Goal: Task Accomplishment & Management: Complete application form

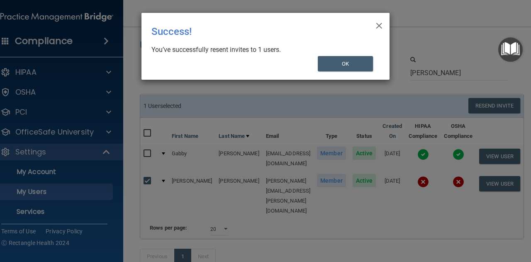
select select "20"
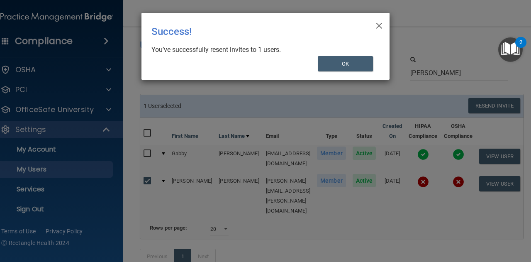
click at [372, 24] on div "× Close Success! You’ve successfully resent invites to 1 users. OK" at bounding box center [265, 46] width 248 height 67
click at [383, 23] on div "× Close Success! You’ve successfully resent invites to 1 users. OK" at bounding box center [265, 46] width 248 height 67
click at [377, 23] on span "×" at bounding box center [379, 24] width 7 height 17
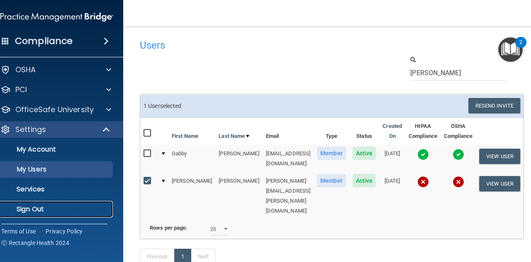
click at [49, 206] on p "Sign Out" at bounding box center [52, 209] width 113 height 8
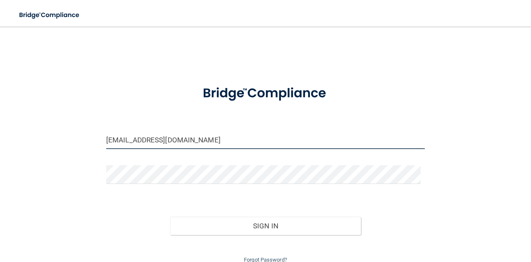
click at [316, 145] on input "[EMAIL_ADDRESS][DOMAIN_NAME]" at bounding box center [265, 139] width 319 height 19
type input "[PERSON_NAME][EMAIL_ADDRESS][PERSON_NAME][DOMAIN_NAME]"
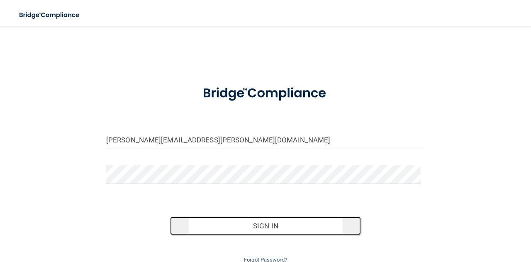
click at [220, 219] on button "Sign In" at bounding box center [265, 226] width 191 height 18
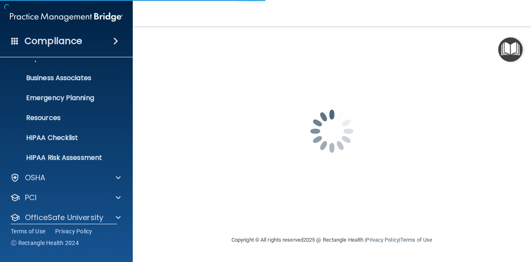
scroll to position [82, 0]
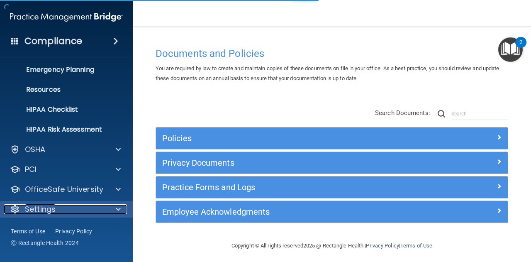
click at [120, 210] on span at bounding box center [118, 209] width 5 height 10
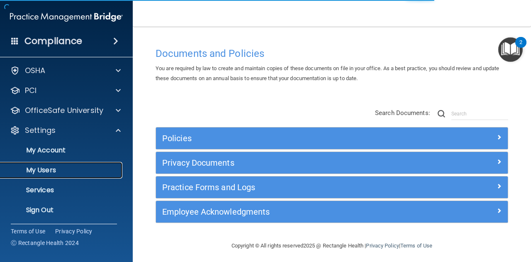
click at [66, 173] on p "My Users" at bounding box center [61, 170] width 113 height 8
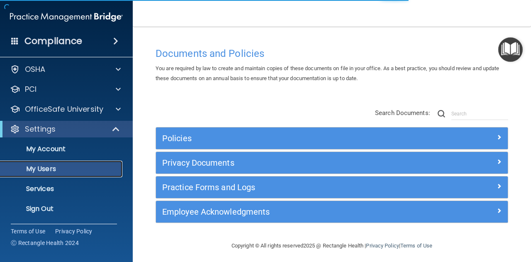
scroll to position [22, 0]
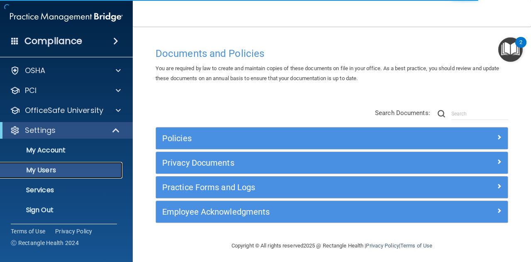
select select "20"
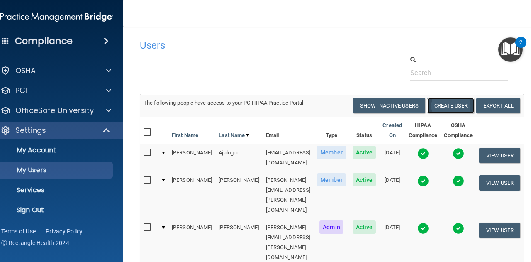
click at [457, 103] on button "Create User" at bounding box center [450, 105] width 47 height 15
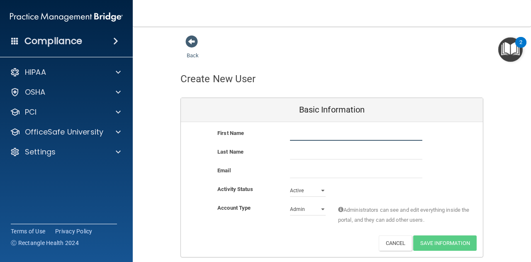
click at [363, 134] on input "text" at bounding box center [356, 134] width 132 height 12
type input "[PERSON_NAME]"
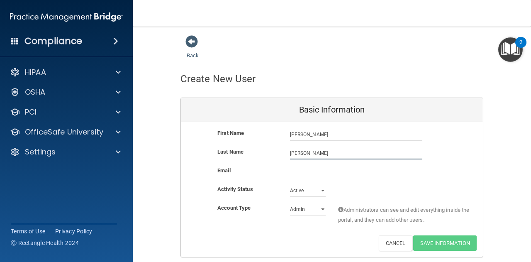
type input "[PERSON_NAME]"
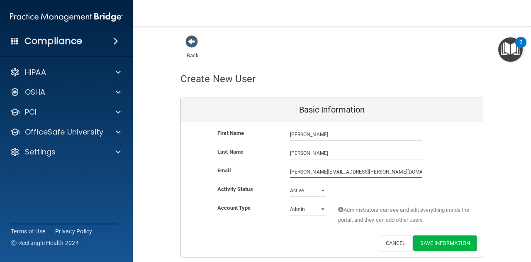
type input "[PERSON_NAME][EMAIL_ADDRESS][PERSON_NAME][DOMAIN_NAME]"
click at [303, 212] on select "Admin Member" at bounding box center [308, 209] width 36 height 12
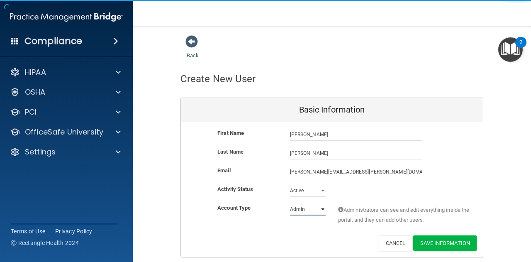
select select "practice_member"
click at [290, 203] on select "Admin Member" at bounding box center [308, 209] width 36 height 12
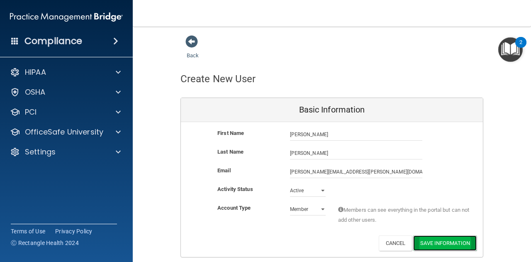
click at [442, 244] on button "Save Information" at bounding box center [444, 242] width 63 height 15
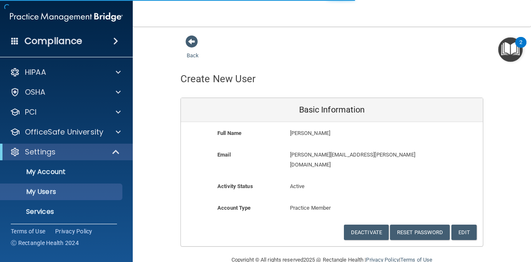
select select "20"
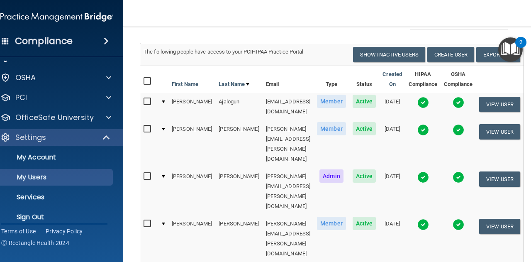
scroll to position [22, 0]
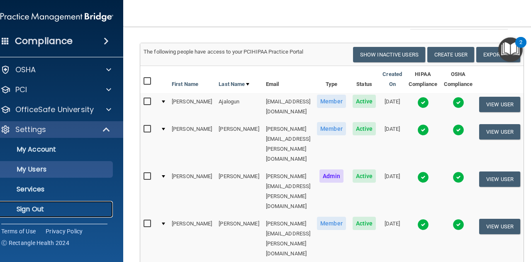
click at [64, 207] on p "Sign Out" at bounding box center [52, 209] width 113 height 8
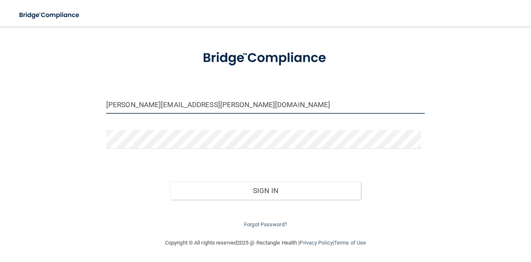
click at [329, 104] on input "[PERSON_NAME][EMAIL_ADDRESS][PERSON_NAME][DOMAIN_NAME]" at bounding box center [265, 104] width 319 height 19
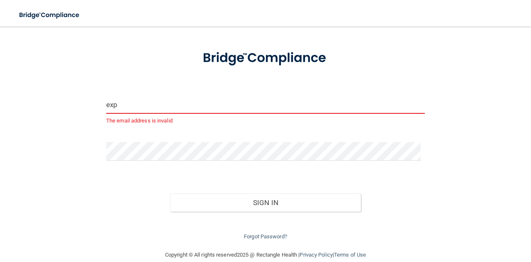
type input "[EMAIL_ADDRESS][DOMAIN_NAME]"
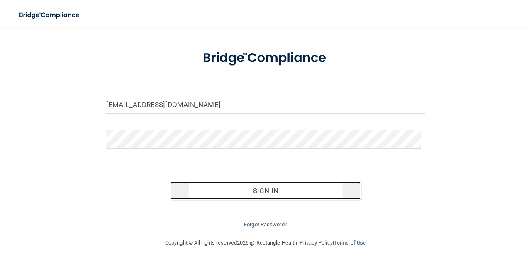
click at [233, 189] on button "Sign In" at bounding box center [265, 190] width 191 height 18
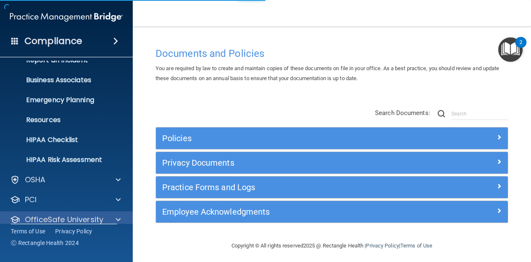
scroll to position [82, 0]
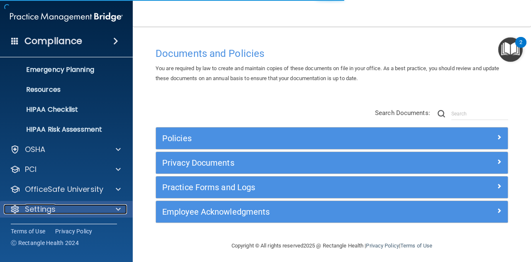
click at [113, 211] on div at bounding box center [117, 209] width 21 height 10
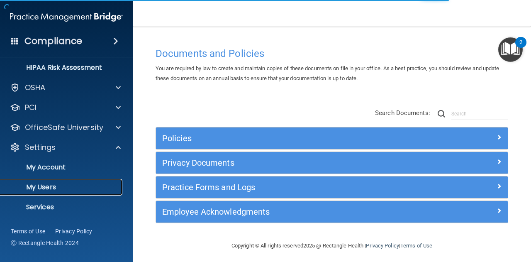
click at [75, 181] on link "My Users" at bounding box center [57, 187] width 131 height 17
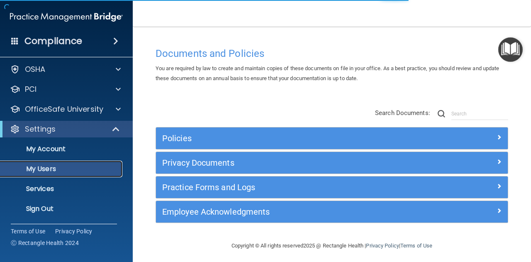
scroll to position [22, 0]
select select "20"
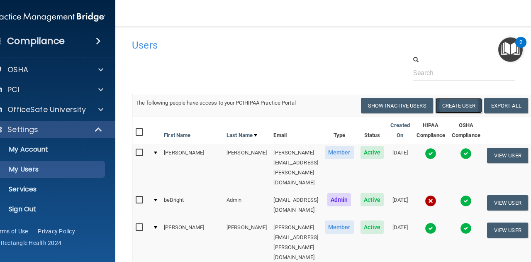
click at [473, 107] on button "Create User" at bounding box center [458, 105] width 47 height 15
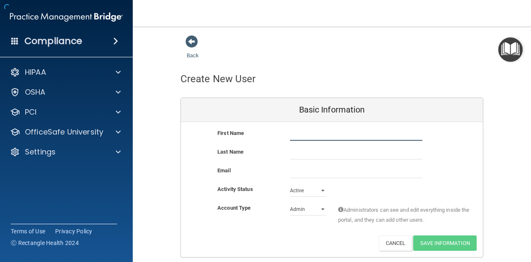
click at [335, 131] on input "text" at bounding box center [356, 134] width 132 height 12
type input "Matty"
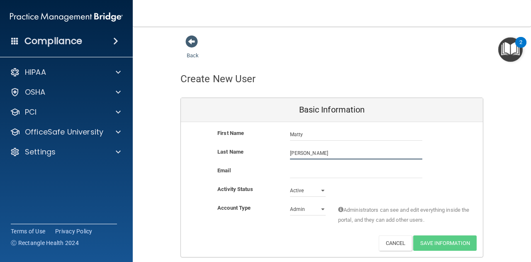
type input "[PERSON_NAME]"
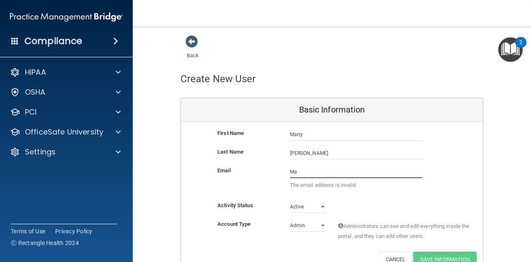
type input "M"
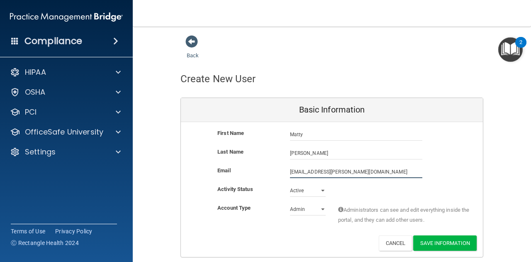
type input "[EMAIL_ADDRESS][PERSON_NAME][DOMAIN_NAME]"
click at [304, 209] on select "Admin Member" at bounding box center [308, 209] width 36 height 12
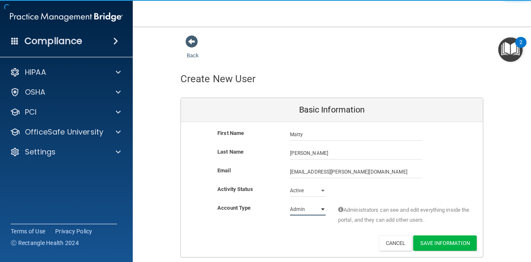
select select "practice_member"
click at [290, 203] on select "Admin Member" at bounding box center [308, 209] width 36 height 12
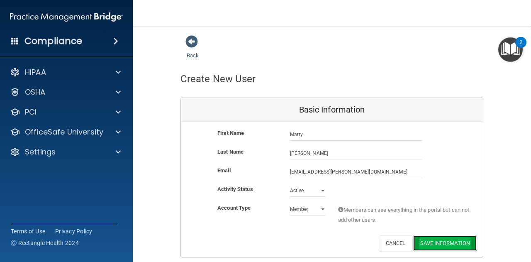
click at [437, 238] on button "Save Information" at bounding box center [444, 242] width 63 height 15
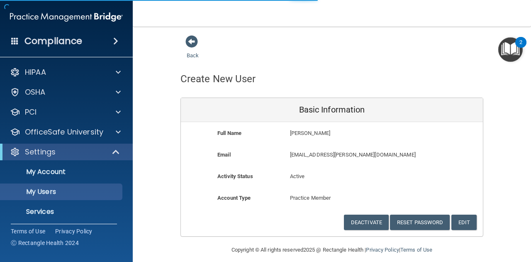
select select "20"
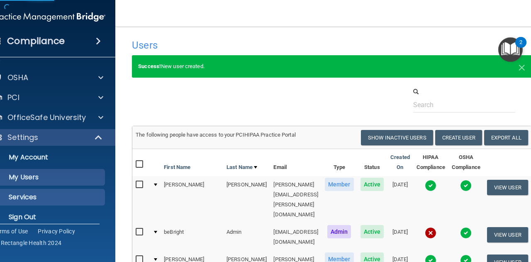
scroll to position [22, 0]
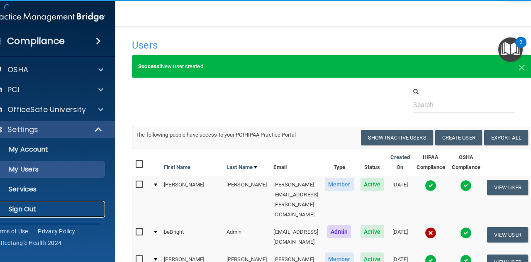
click at [45, 210] on p "Sign Out" at bounding box center [44, 209] width 113 height 8
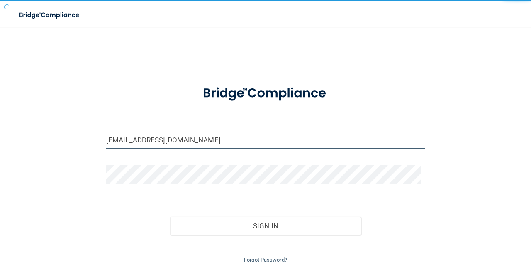
click at [221, 138] on input "[EMAIL_ADDRESS][DOMAIN_NAME]" at bounding box center [265, 139] width 319 height 19
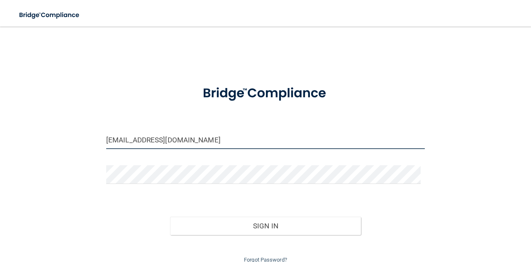
click at [221, 138] on input "[EMAIL_ADDRESS][DOMAIN_NAME]" at bounding box center [265, 139] width 319 height 19
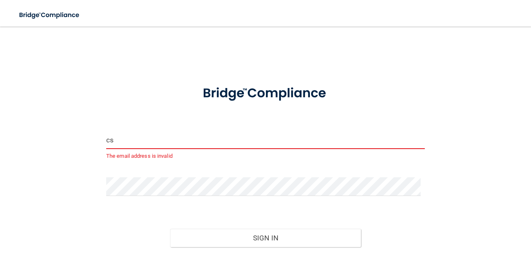
type input "[EMAIL_ADDRESS][DOMAIN_NAME]"
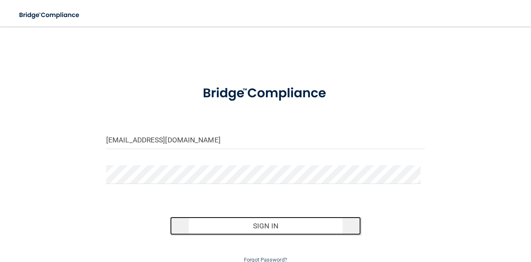
click at [205, 223] on button "Sign In" at bounding box center [265, 226] width 191 height 18
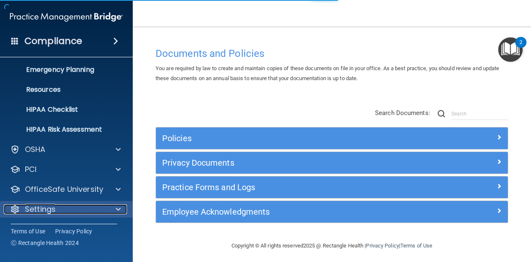
click at [116, 210] on span at bounding box center [118, 209] width 5 height 10
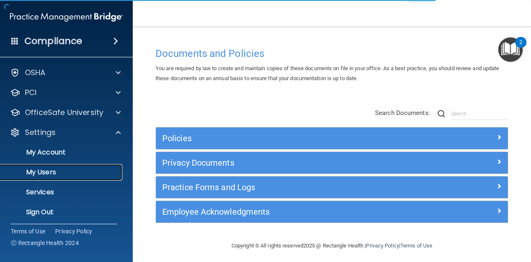
click at [87, 173] on p "My Users" at bounding box center [61, 172] width 113 height 8
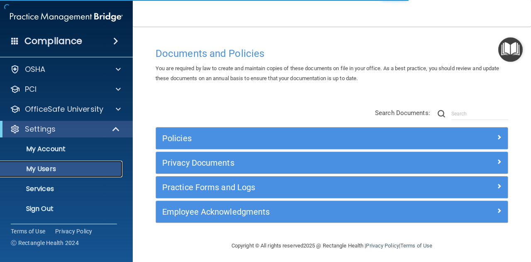
scroll to position [22, 0]
select select "20"
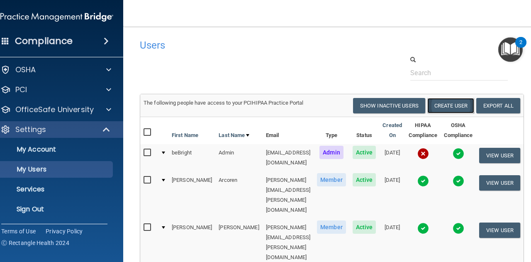
click at [446, 106] on button "Create User" at bounding box center [450, 105] width 47 height 15
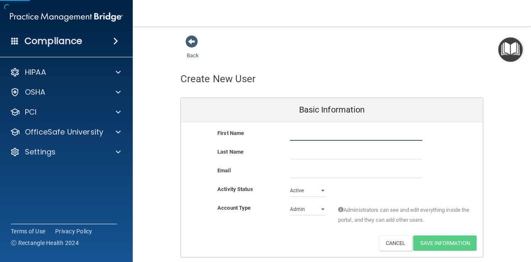
click at [339, 129] on input "text" at bounding box center [356, 134] width 132 height 12
type input "Angel"
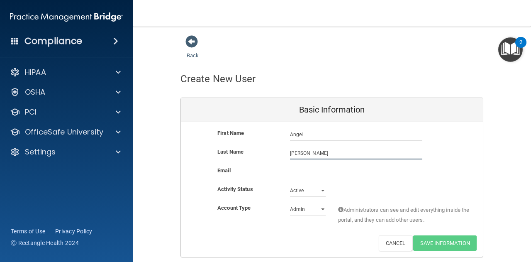
type input "[PERSON_NAME]"
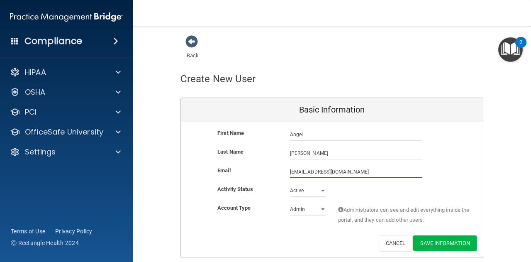
type input "[EMAIL_ADDRESS][DOMAIN_NAME]"
click at [313, 206] on select "Admin Member" at bounding box center [308, 209] width 36 height 12
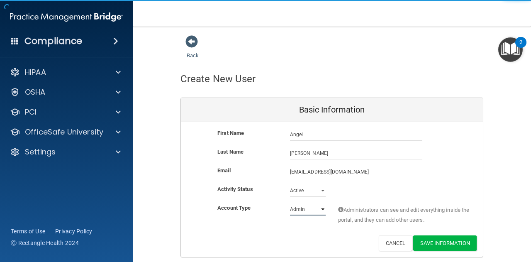
select select "practice_member"
click at [290, 203] on select "Admin Member" at bounding box center [308, 209] width 36 height 12
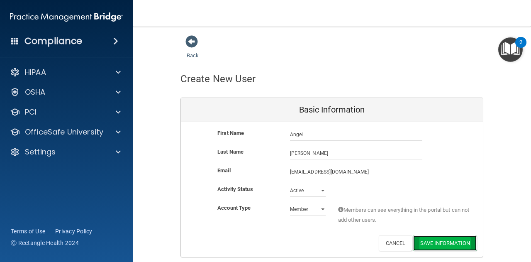
click at [437, 244] on button "Save Information" at bounding box center [444, 242] width 63 height 15
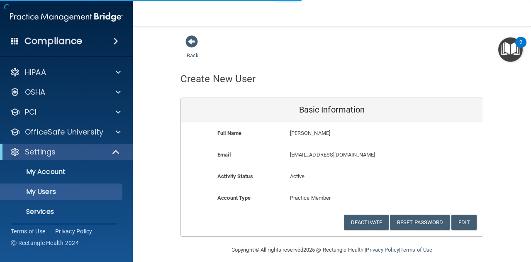
select select "20"
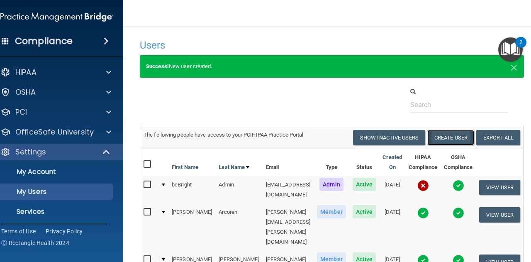
click at [455, 138] on button "Create User" at bounding box center [450, 137] width 47 height 15
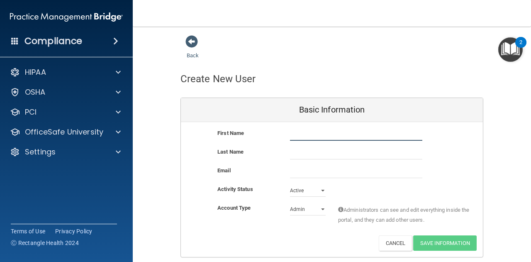
click at [353, 133] on input "text" at bounding box center [356, 134] width 132 height 12
type input "[PERSON_NAME]"
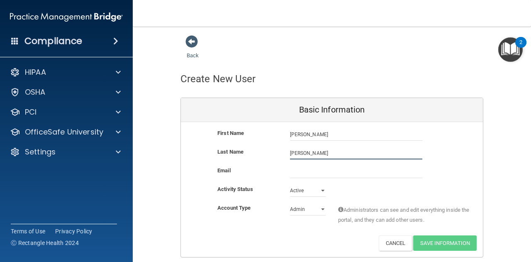
type input "[PERSON_NAME]"
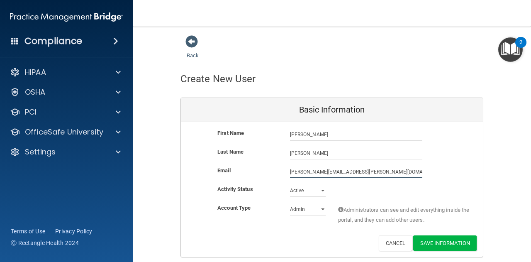
type input "[PERSON_NAME][EMAIL_ADDRESS][PERSON_NAME][DOMAIN_NAME]"
click at [312, 211] on select "Admin Member" at bounding box center [308, 209] width 36 height 12
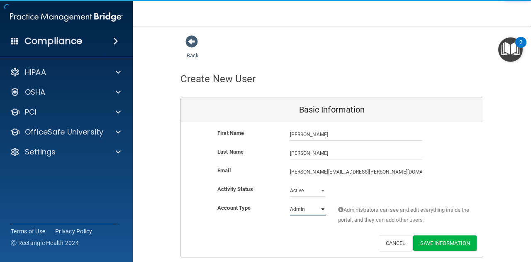
select select "practice_member"
click at [290, 203] on select "Admin Member" at bounding box center [308, 209] width 36 height 12
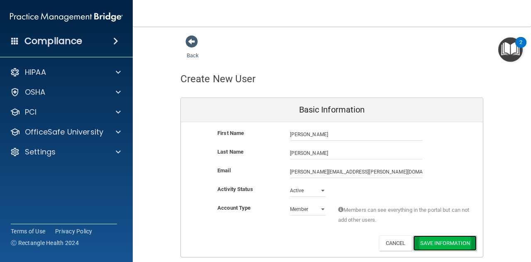
click at [438, 244] on button "Save Information" at bounding box center [444, 242] width 63 height 15
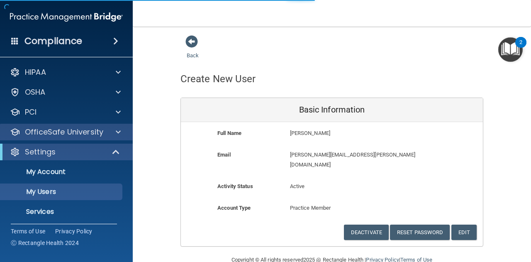
select select "20"
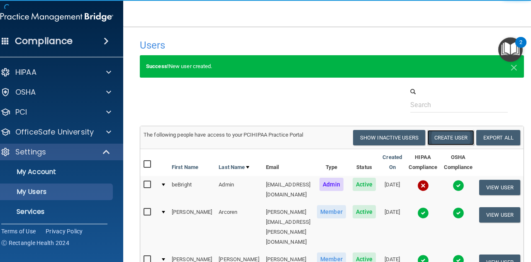
click at [450, 136] on button "Create User" at bounding box center [450, 137] width 47 height 15
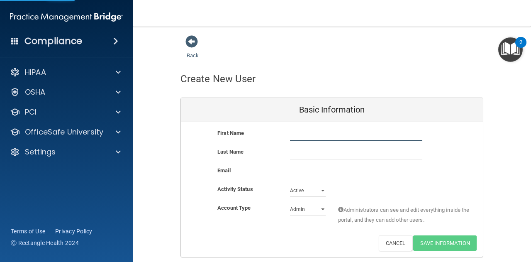
click at [398, 135] on input "text" at bounding box center [356, 134] width 132 height 12
type input "[PERSON_NAME]"
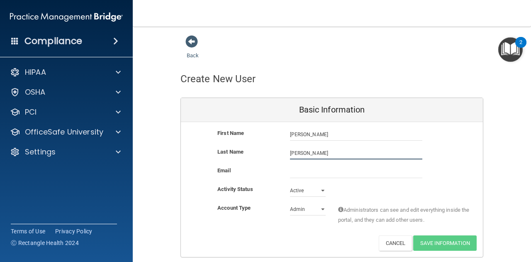
type input "[PERSON_NAME]"
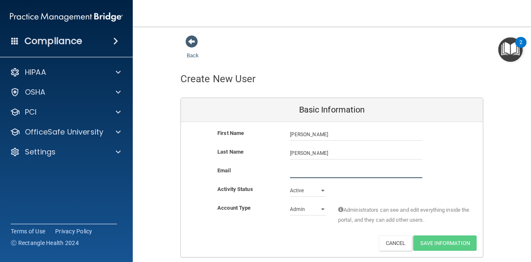
click at [302, 172] on input "email" at bounding box center [356, 172] width 132 height 12
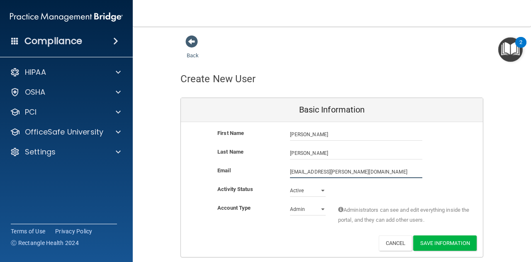
type input "[EMAIL_ADDRESS][PERSON_NAME][DOMAIN_NAME]"
click at [310, 211] on select "Admin Member" at bounding box center [308, 209] width 36 height 12
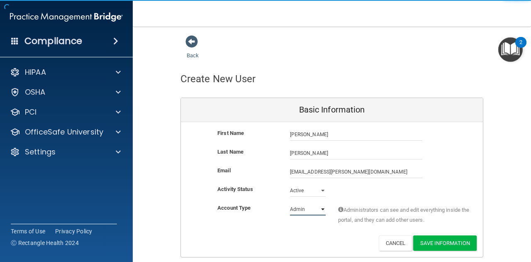
select select "practice_member"
click at [290, 203] on select "Admin Member" at bounding box center [308, 209] width 36 height 12
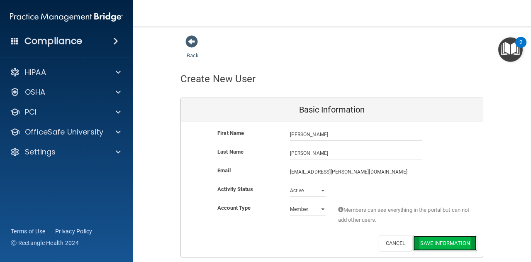
click at [427, 240] on button "Save Information" at bounding box center [444, 242] width 63 height 15
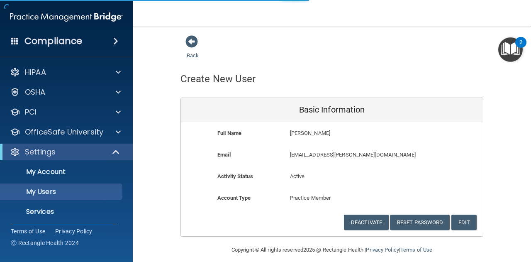
select select "20"
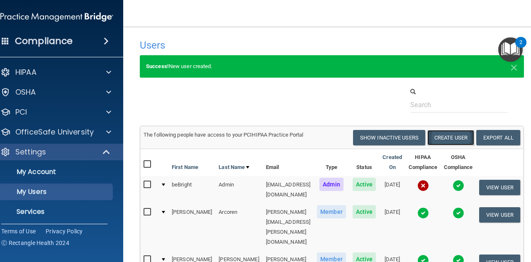
click at [467, 138] on button "Create User" at bounding box center [450, 137] width 47 height 15
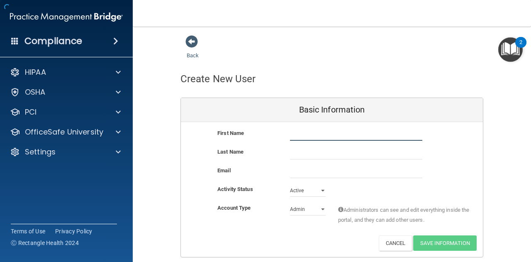
click at [317, 128] on input "text" at bounding box center [356, 134] width 132 height 12
type input "n"
type input "[PERSON_NAME]"
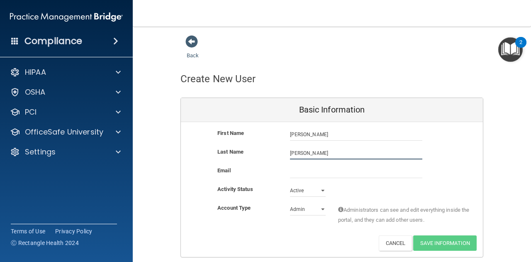
type input "[PERSON_NAME]"
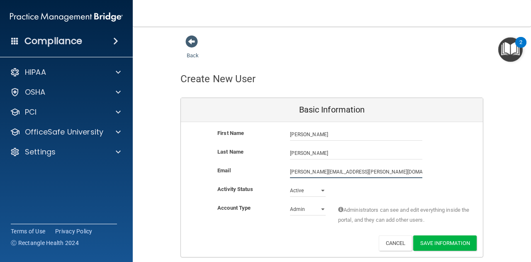
type input "[PERSON_NAME][EMAIL_ADDRESS][PERSON_NAME][DOMAIN_NAME]"
click at [309, 211] on select "Admin Member" at bounding box center [308, 209] width 36 height 12
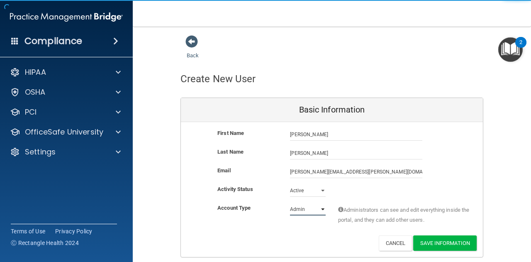
select select "practice_member"
click at [290, 203] on select "Admin Member" at bounding box center [308, 209] width 36 height 12
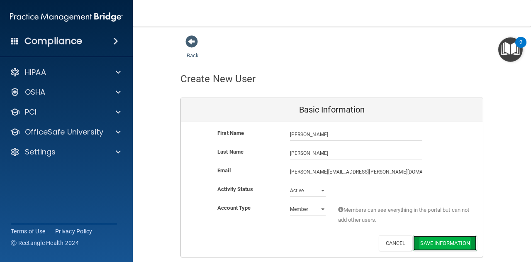
click at [431, 242] on button "Save Information" at bounding box center [444, 242] width 63 height 15
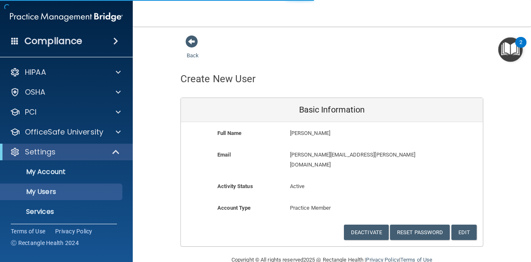
select select "20"
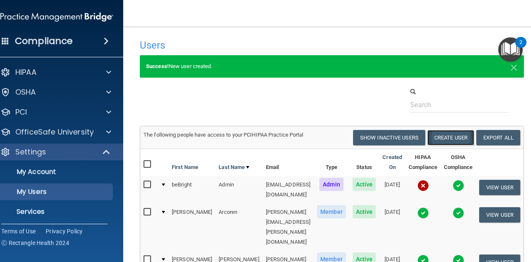
click at [451, 136] on button "Create User" at bounding box center [450, 137] width 47 height 15
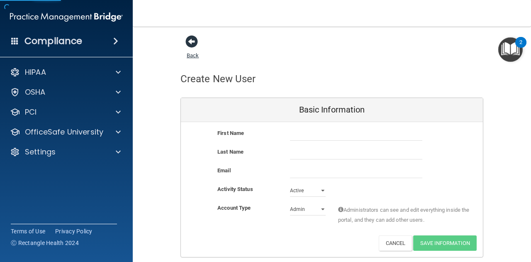
click at [190, 44] on span at bounding box center [191, 41] width 12 height 12
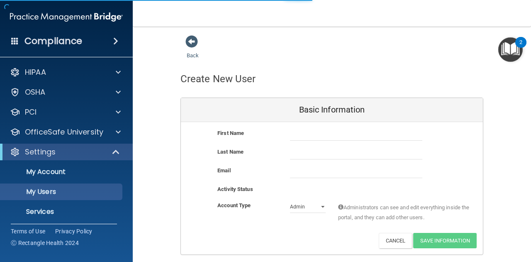
select select "20"
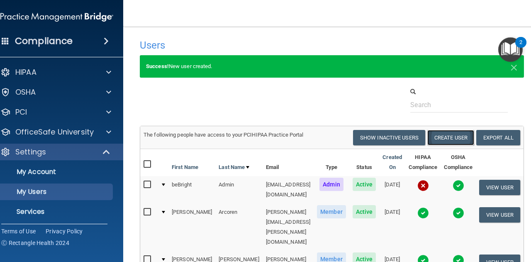
click at [454, 133] on button "Create User" at bounding box center [450, 137] width 47 height 15
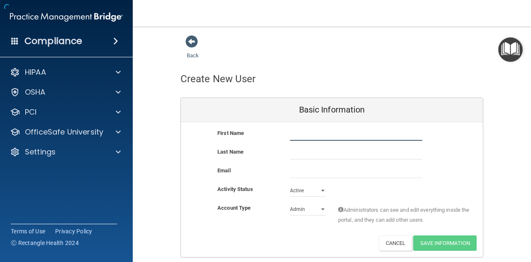
click at [313, 135] on input "text" at bounding box center [356, 134] width 132 height 12
type input "W"
type input "[PERSON_NAME]"
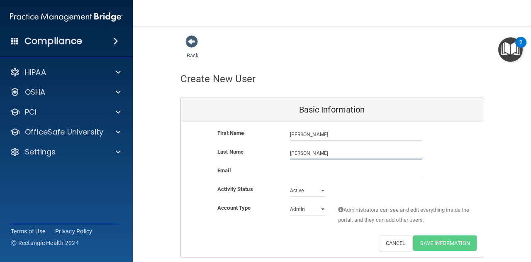
type input "[PERSON_NAME]"
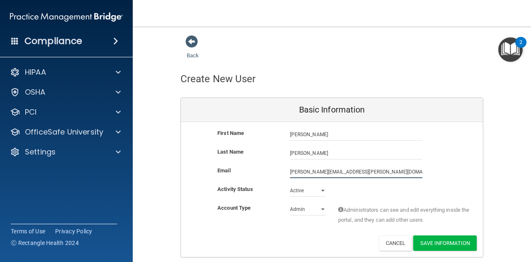
type input "[PERSON_NAME][EMAIL_ADDRESS][PERSON_NAME][DOMAIN_NAME]"
click at [306, 205] on select "Admin Member" at bounding box center [308, 209] width 36 height 12
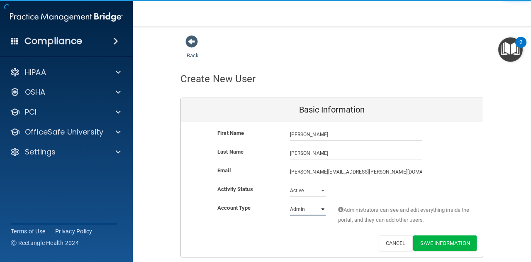
select select "practice_member"
click at [290, 203] on select "Admin Member" at bounding box center [308, 209] width 36 height 12
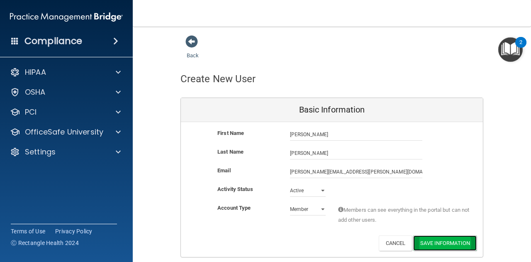
click at [436, 239] on button "Save Information" at bounding box center [444, 242] width 63 height 15
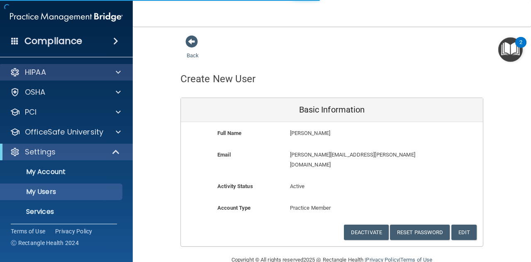
select select "20"
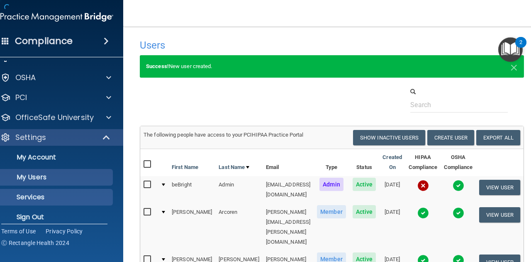
scroll to position [22, 0]
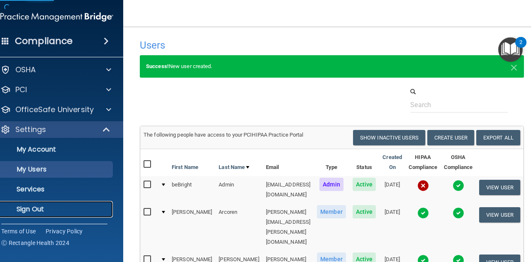
click at [53, 210] on p "Sign Out" at bounding box center [52, 209] width 113 height 8
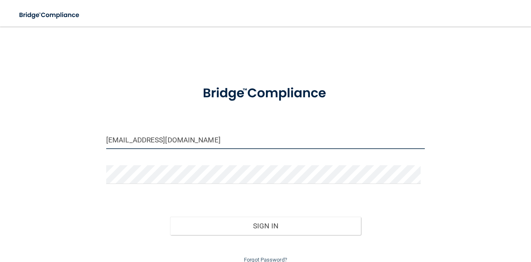
click at [203, 137] on input "[EMAIL_ADDRESS][DOMAIN_NAME]" at bounding box center [265, 139] width 319 height 19
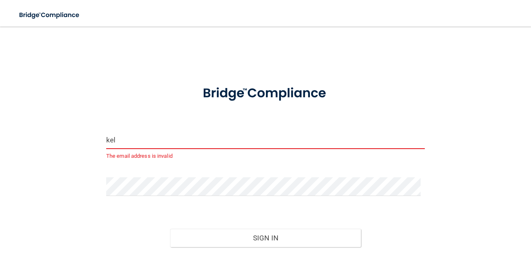
type input "[EMAIL_ADDRESS][DOMAIN_NAME]"
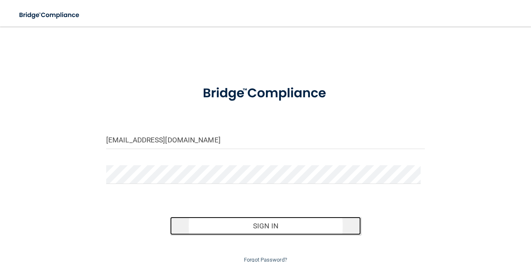
click at [215, 229] on button "Sign In" at bounding box center [265, 226] width 191 height 18
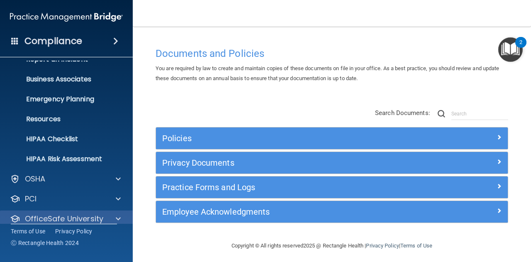
scroll to position [82, 0]
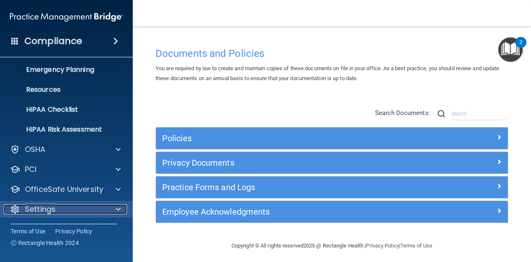
click at [119, 205] on span at bounding box center [118, 209] width 5 height 10
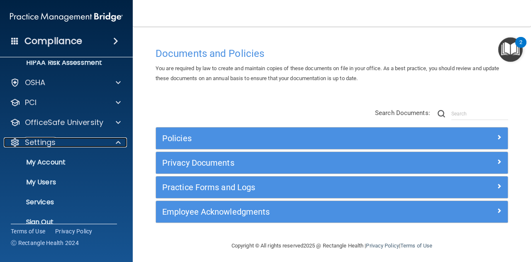
scroll to position [162, 0]
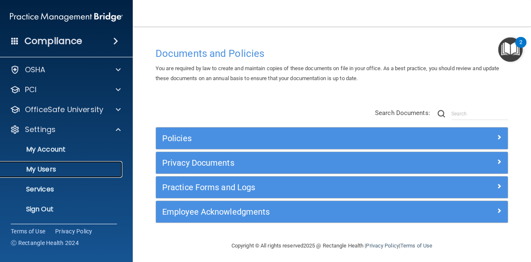
click at [85, 171] on p "My Users" at bounding box center [61, 169] width 113 height 8
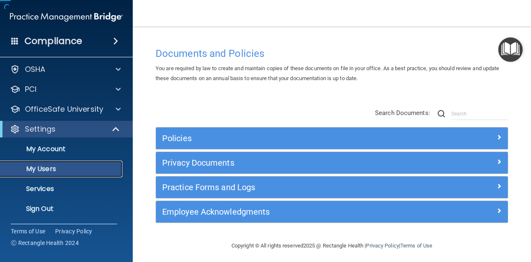
scroll to position [22, 0]
select select "20"
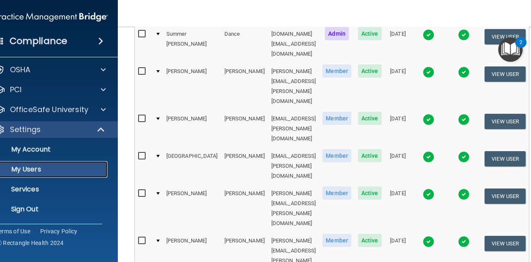
scroll to position [0, 0]
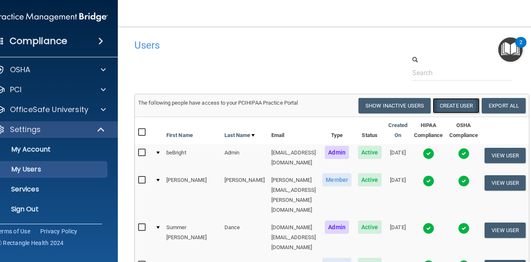
click at [459, 108] on button "Create User" at bounding box center [456, 105] width 47 height 15
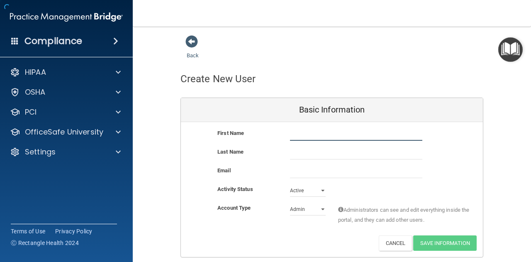
click at [337, 131] on input "text" at bounding box center [356, 134] width 132 height 12
type input "[PERSON_NAME]"
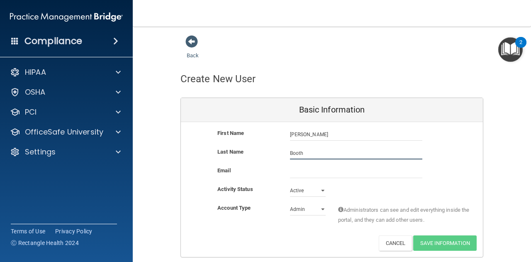
type input "Booth"
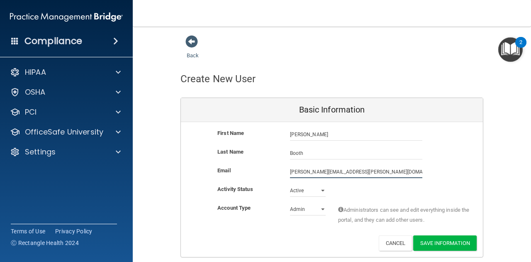
type input "[PERSON_NAME][EMAIL_ADDRESS][PERSON_NAME][DOMAIN_NAME]"
click at [305, 210] on select "Admin Member" at bounding box center [308, 209] width 36 height 12
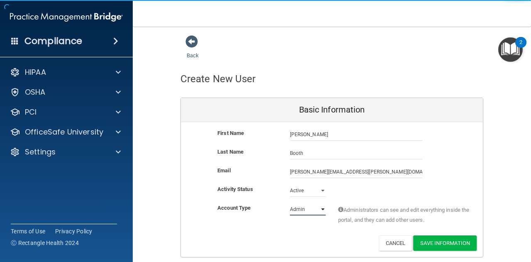
select select "practice_member"
click at [290, 203] on select "Admin Member" at bounding box center [308, 209] width 36 height 12
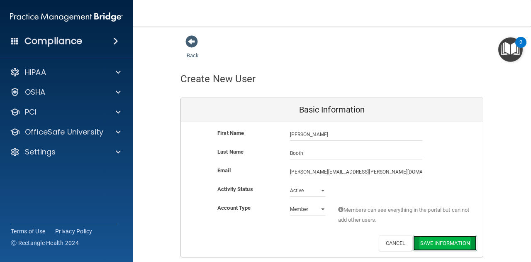
click at [440, 242] on button "Save Information" at bounding box center [444, 242] width 63 height 15
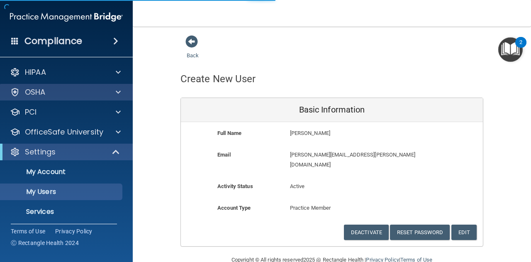
select select "20"
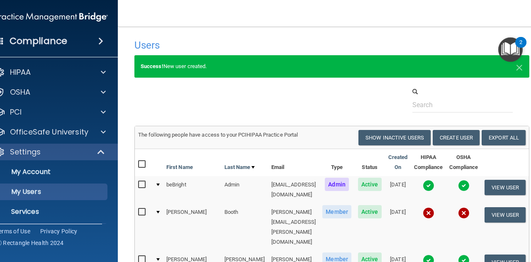
scroll to position [22, 0]
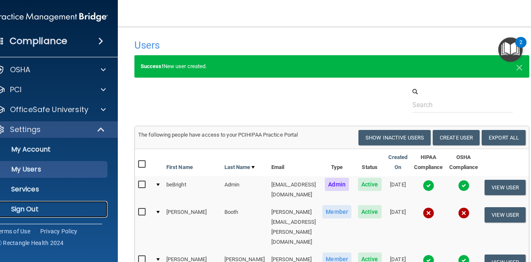
click at [56, 209] on p "Sign Out" at bounding box center [46, 209] width 113 height 8
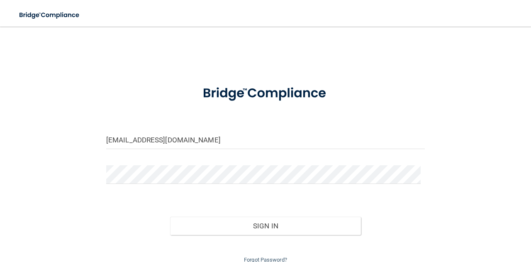
click at [192, 141] on input "[EMAIL_ADDRESS][DOMAIN_NAME]" at bounding box center [265, 139] width 319 height 19
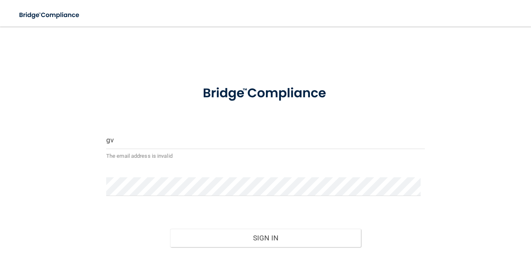
type input "[EMAIL_ADDRESS][DOMAIN_NAME]"
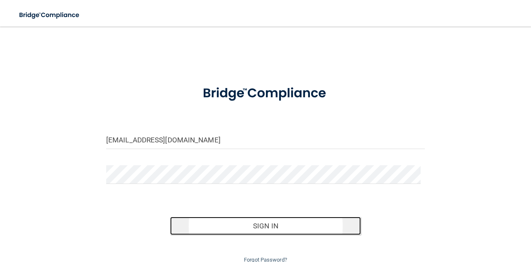
click at [215, 224] on button "Sign In" at bounding box center [265, 226] width 191 height 18
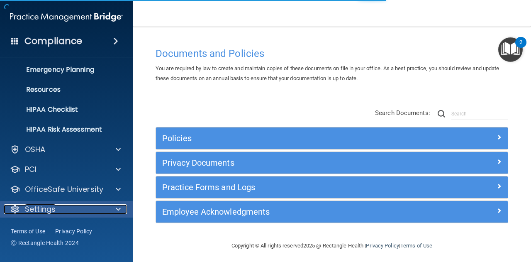
click at [117, 206] on span at bounding box center [118, 209] width 5 height 10
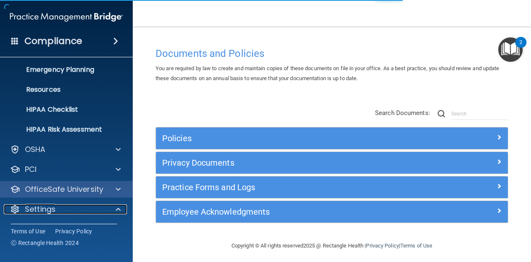
scroll to position [158, 0]
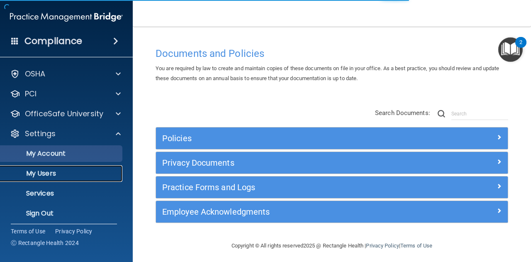
click at [88, 169] on p "My Users" at bounding box center [61, 173] width 113 height 8
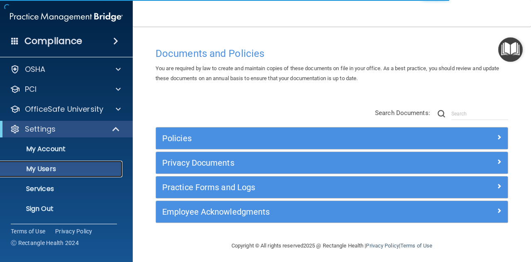
scroll to position [22, 0]
select select "20"
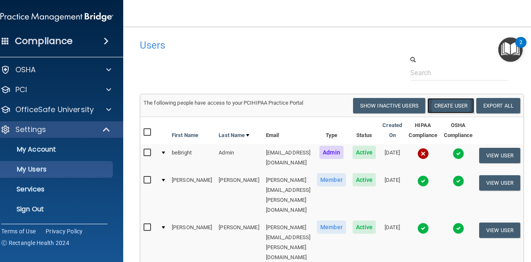
click at [474, 105] on button "Create User" at bounding box center [450, 105] width 47 height 15
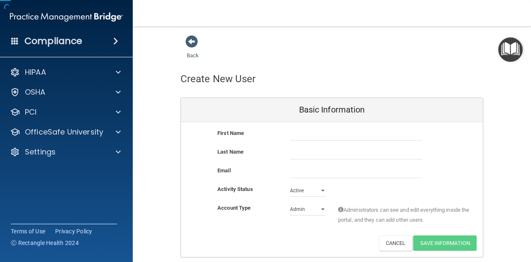
click at [316, 142] on div "First Name" at bounding box center [332, 137] width 302 height 19
click at [316, 136] on input "text" at bounding box center [356, 134] width 132 height 12
type input "[PERSON_NAME]"
type input "Arenas"
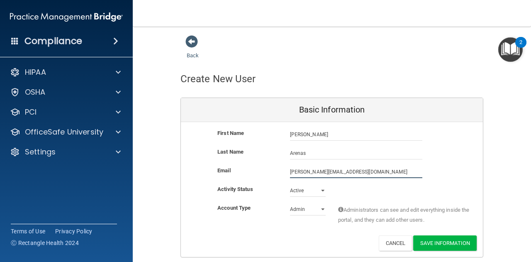
type input "[PERSON_NAME][EMAIL_ADDRESS][DOMAIN_NAME]"
click at [302, 205] on select "Admin Member" at bounding box center [308, 209] width 36 height 12
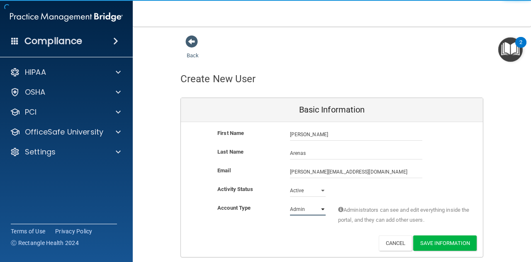
select select "practice_member"
click at [290, 203] on select "Admin Member" at bounding box center [308, 209] width 36 height 12
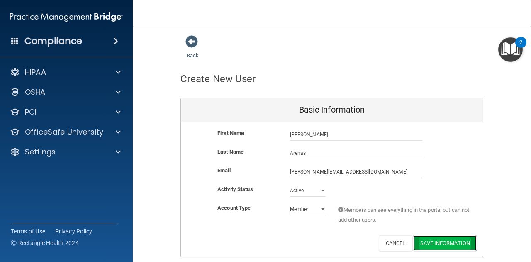
click at [438, 237] on button "Save Information" at bounding box center [444, 242] width 63 height 15
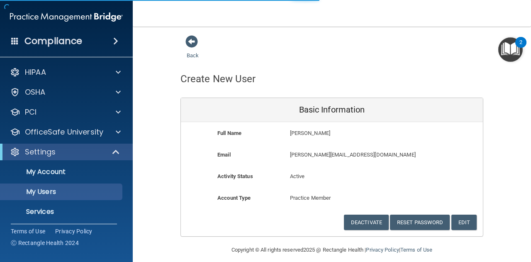
select select "20"
